Goal: Transaction & Acquisition: Book appointment/travel/reservation

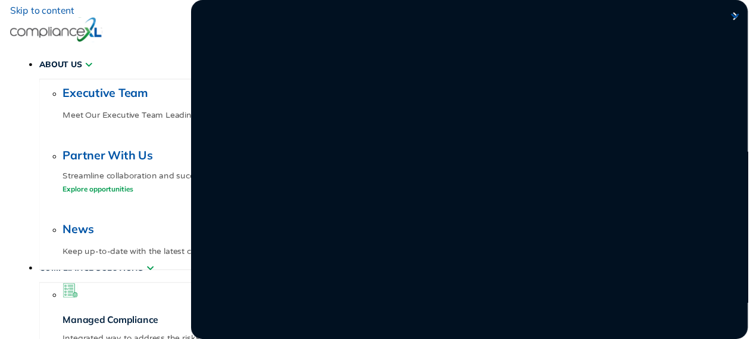
scroll to position [5, 0]
